Goal: Task Accomplishment & Management: Manage account settings

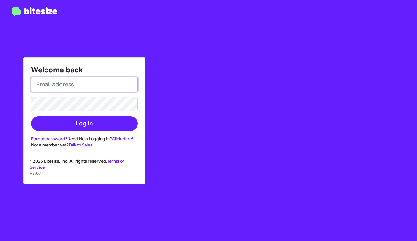
click at [97, 83] on input "email" at bounding box center [84, 84] width 107 height 15
type input "[EMAIL_ADDRESS][DOMAIN_NAME]"
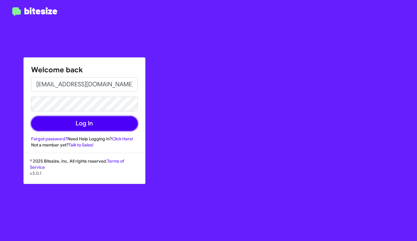
click at [114, 121] on button "Log In" at bounding box center [84, 123] width 107 height 15
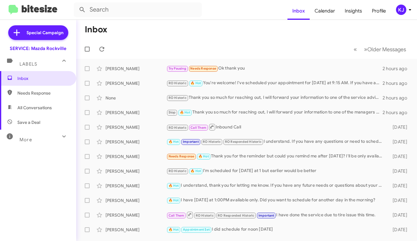
click at [404, 5] on span "KJ" at bounding box center [404, 10] width 18 height 10
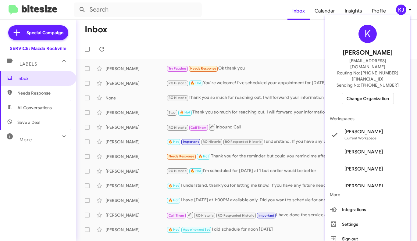
click at [373, 93] on span "Change Organization" at bounding box center [367, 98] width 42 height 10
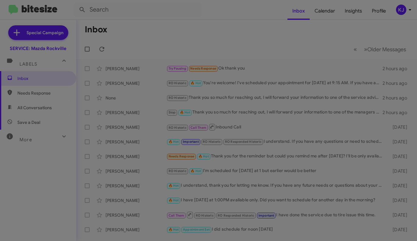
click at [373, 91] on modal-container "Please Select an Organization Search SERVICE: Mazda [GEOGRAPHIC_DATA] Current O…" at bounding box center [208, 120] width 417 height 241
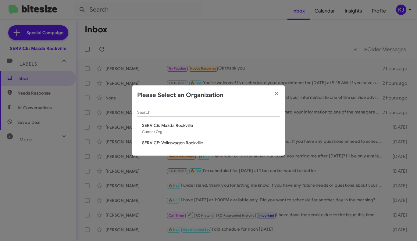
click at [193, 146] on div "Search SERVICE: Mazda [GEOGRAPHIC_DATA] Current Org SERVICE: Volkswagen [GEOGRA…" at bounding box center [208, 130] width 152 height 51
click at [177, 142] on span "SERVICE: Volkswagen Rockville" at bounding box center [211, 143] width 138 height 6
